Goal: Find contact information: Find contact information

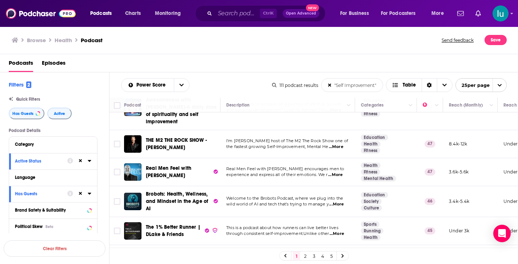
scroll to position [649, 0]
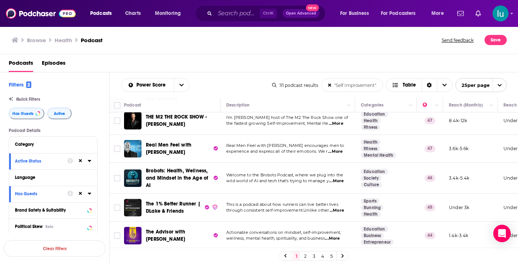
click at [335, 236] on span "...More" at bounding box center [332, 239] width 15 height 6
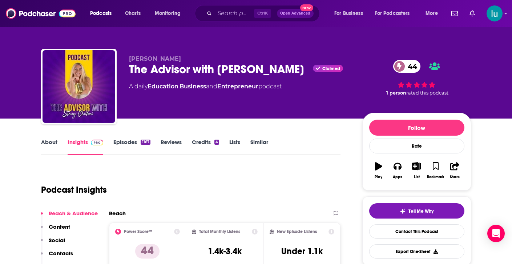
click at [120, 142] on link "Episodes 1167" at bounding box center [131, 147] width 37 height 17
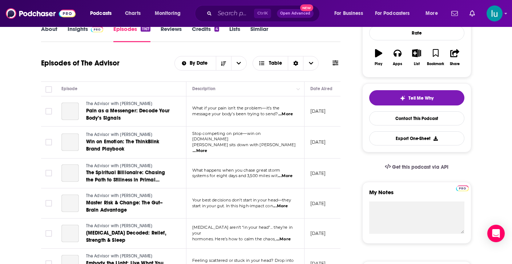
scroll to position [175, 0]
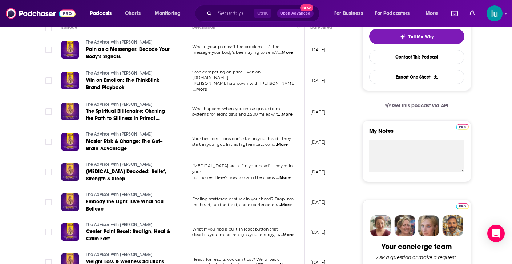
click at [288, 113] on span "...More" at bounding box center [285, 115] width 15 height 6
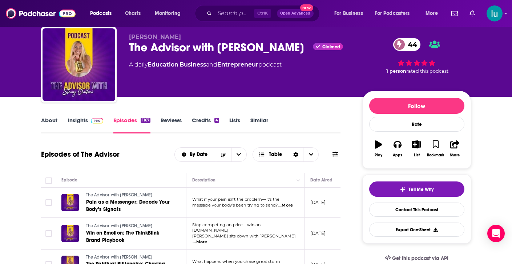
scroll to position [0, 0]
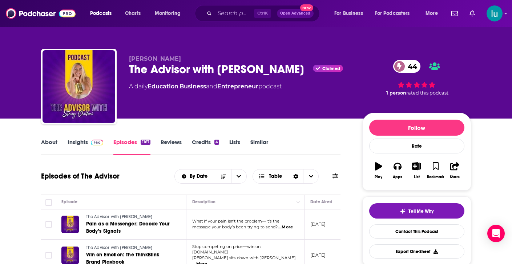
click at [46, 141] on link "About" at bounding box center [49, 147] width 16 height 17
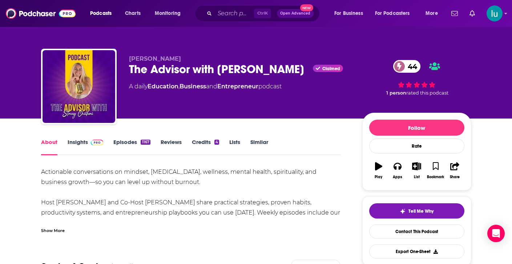
click at [50, 229] on div "Show More" at bounding box center [53, 230] width 24 height 7
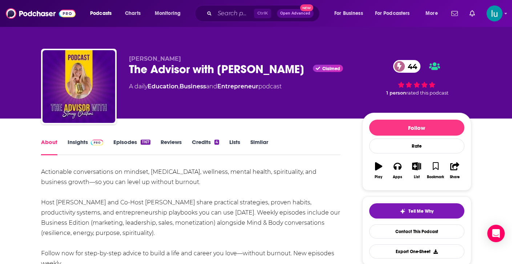
drag, startPoint x: 131, startPoint y: 71, endPoint x: 301, endPoint y: 74, distance: 170.2
click at [301, 74] on div "The Advisor with Stacey Chillemi Claimed 44" at bounding box center [240, 69] width 222 height 14
copy h1 "The Advisor with [PERSON_NAME]"
click at [75, 141] on link "Insights" at bounding box center [86, 147] width 36 height 17
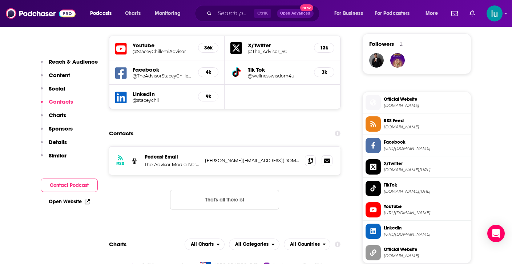
scroll to position [538, 0]
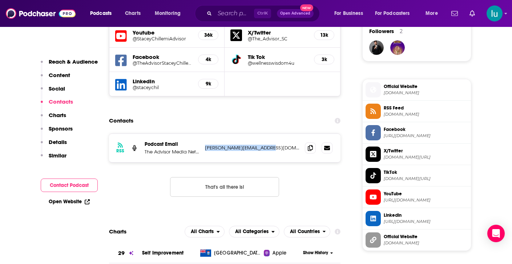
drag, startPoint x: 270, startPoint y: 149, endPoint x: 213, endPoint y: 153, distance: 57.6
click at [207, 151] on div "RSS Podcast Email The Advisor Media Network stacey@staceychillemi.com stacey@st…" at bounding box center [225, 148] width 232 height 28
click at [271, 149] on p "stacey@staceychillemi.com" at bounding box center [252, 148] width 95 height 6
drag, startPoint x: 272, startPoint y: 148, endPoint x: 204, endPoint y: 145, distance: 67.7
click at [204, 145] on div "RSS Podcast Email The Advisor Media Network stacey@staceychillemi.com stacey@st…" at bounding box center [225, 148] width 232 height 28
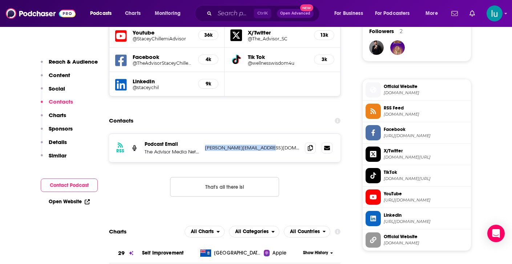
copy p "stacey@staceychillemi.com"
